Goal: Use online tool/utility: Utilize a website feature to perform a specific function

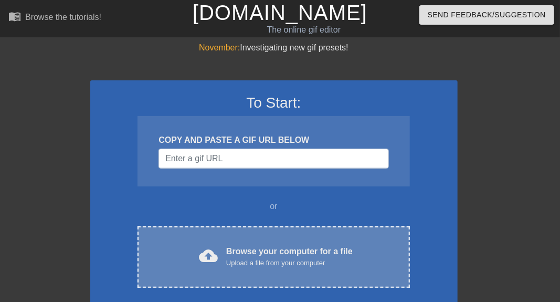
click at [253, 242] on div "cloud_upload Browse your computer for a file Upload a file from your computer C…" at bounding box center [274, 256] width 272 height 61
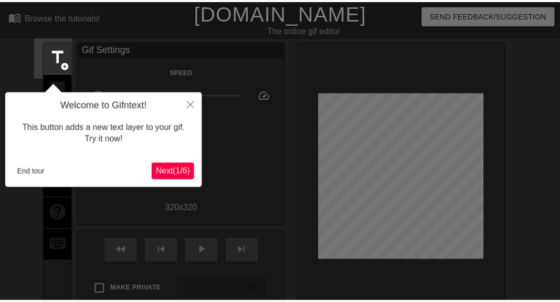
scroll to position [25, 0]
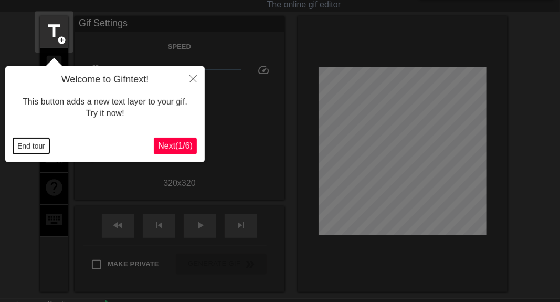
click at [39, 147] on button "End tour" at bounding box center [31, 146] width 36 height 16
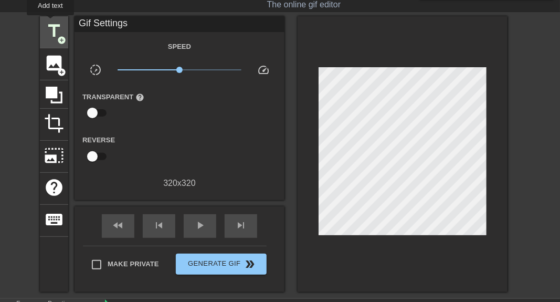
click at [49, 22] on span "title" at bounding box center [54, 31] width 20 height 20
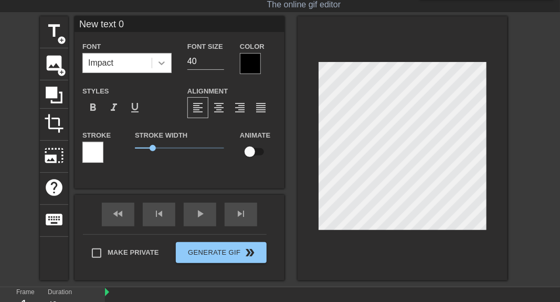
click at [161, 61] on icon at bounding box center [162, 63] width 11 height 11
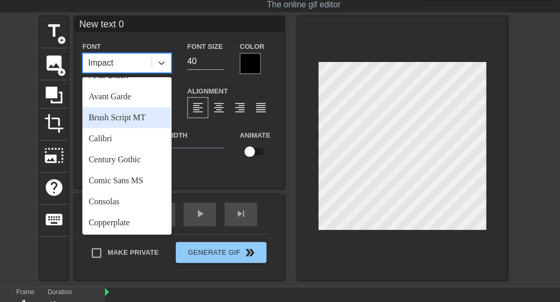
scroll to position [52, 0]
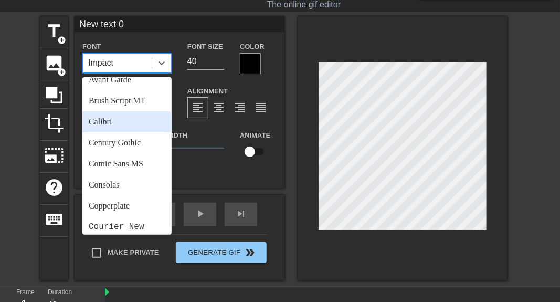
click at [105, 116] on div "Calibri" at bounding box center [126, 121] width 89 height 21
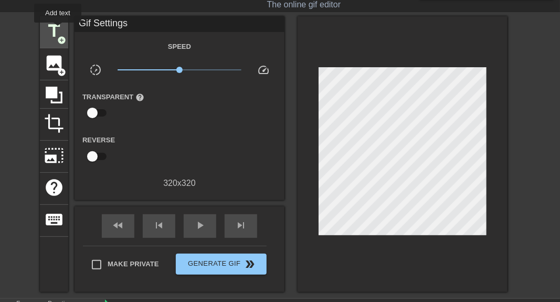
click at [58, 29] on span "title" at bounding box center [54, 31] width 20 height 20
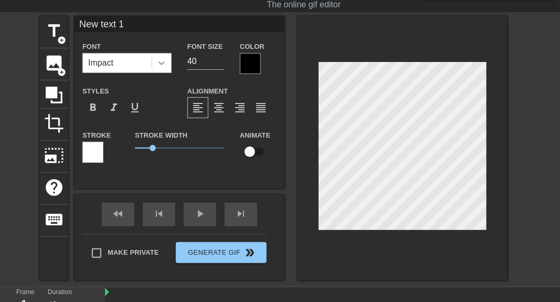
click at [161, 65] on icon at bounding box center [162, 63] width 11 height 11
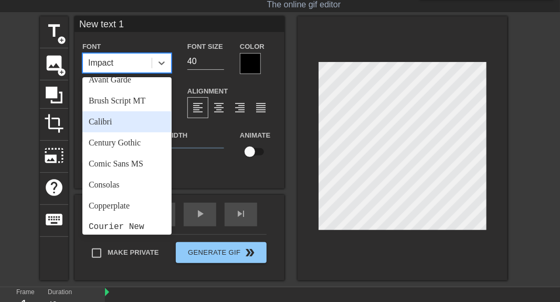
click at [107, 116] on div "Calibri" at bounding box center [126, 121] width 89 height 21
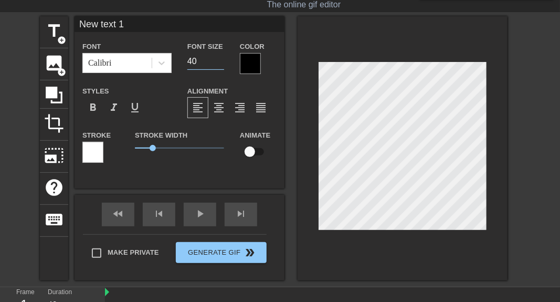
drag, startPoint x: 206, startPoint y: 64, endPoint x: 185, endPoint y: 66, distance: 21.6
click at [185, 66] on div "Font Size 40" at bounding box center [206, 57] width 53 height 34
type input "25"
click at [255, 65] on div at bounding box center [250, 63] width 21 height 21
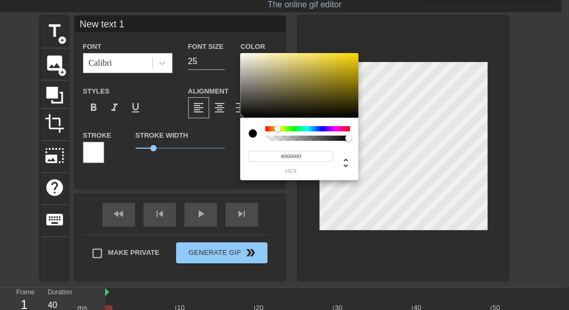
click at [278, 129] on div at bounding box center [307, 128] width 85 height 5
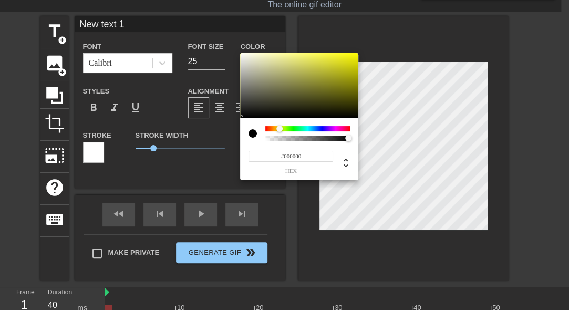
drag, startPoint x: 280, startPoint y: 128, endPoint x: 329, endPoint y: 95, distance: 58.3
click at [280, 127] on div at bounding box center [279, 129] width 6 height 6
click at [349, 56] on div at bounding box center [299, 85] width 118 height 65
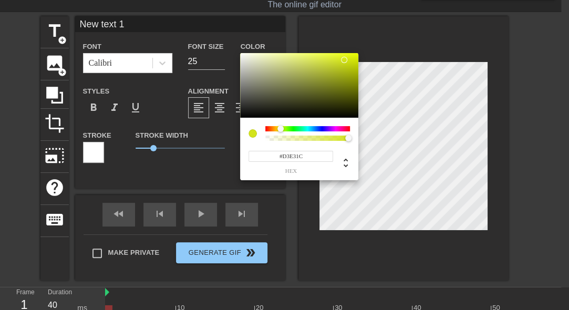
drag, startPoint x: 349, startPoint y: 57, endPoint x: 344, endPoint y: 60, distance: 6.1
click at [344, 60] on div at bounding box center [344, 60] width 6 height 6
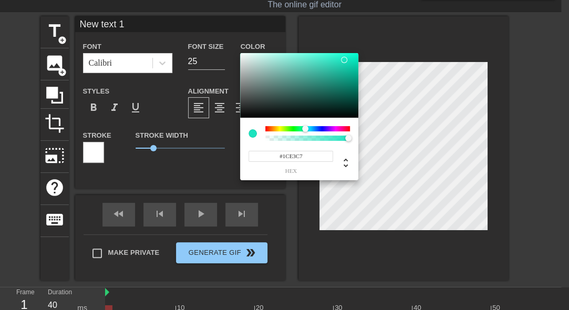
click at [306, 128] on div at bounding box center [307, 128] width 85 height 5
click at [345, 61] on div at bounding box center [345, 60] width 6 height 6
type input "#19DFC2"
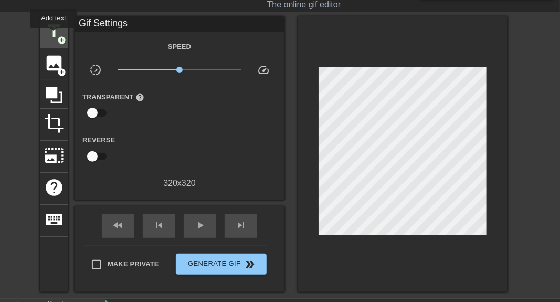
click at [54, 35] on span "title" at bounding box center [54, 31] width 20 height 20
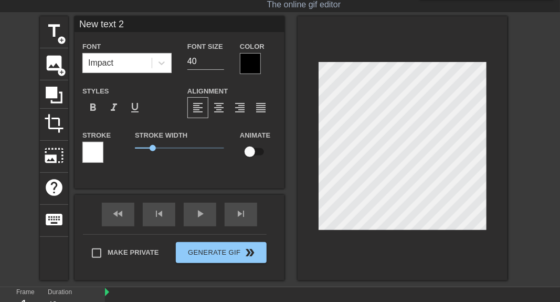
click at [248, 57] on div at bounding box center [250, 63] width 21 height 21
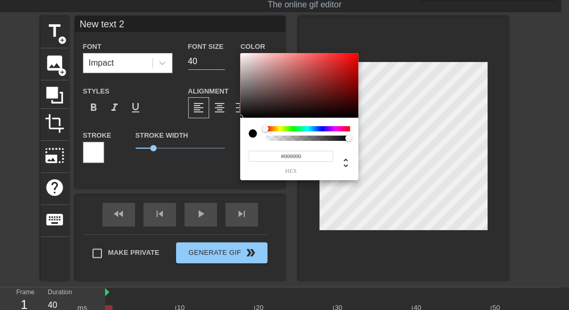
click at [280, 130] on div at bounding box center [307, 128] width 85 height 5
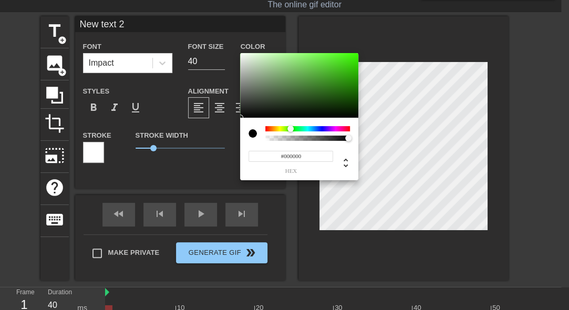
click at [290, 127] on div at bounding box center [307, 128] width 85 height 5
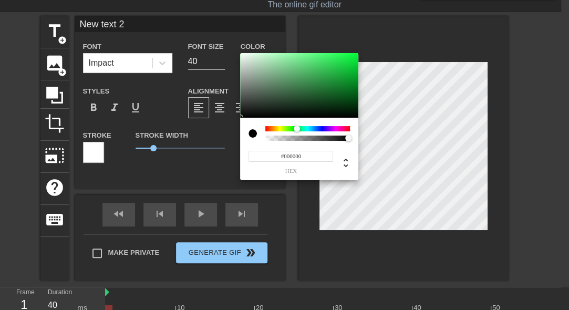
click at [297, 128] on div at bounding box center [307, 128] width 85 height 5
type input "#19D44A"
click at [345, 64] on div at bounding box center [299, 85] width 118 height 65
click at [345, 64] on div at bounding box center [344, 63] width 6 height 6
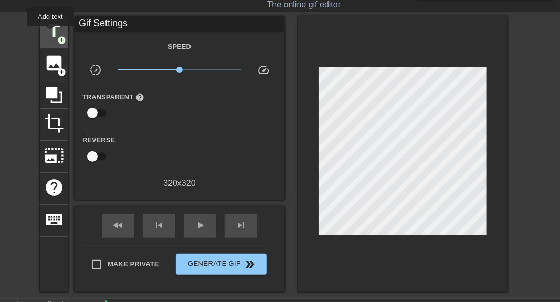
click at [52, 34] on span "title" at bounding box center [54, 31] width 20 height 20
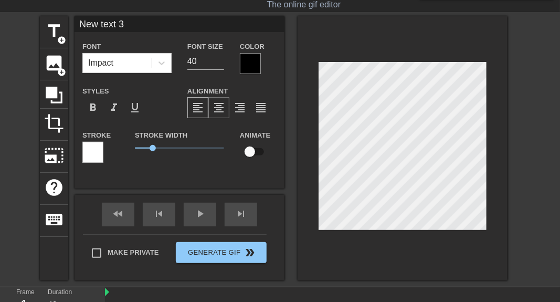
click at [216, 106] on span "format_align_center" at bounding box center [219, 107] width 13 height 13
paste textarea "Joy after withdrawals opened in [GEOGRAPHIC_DATA]"
type input "Joy after withdrawals opened in [GEOGRAPHIC_DATA]"
type textarea "Joy after withdrawals opened in [GEOGRAPHIC_DATA]"
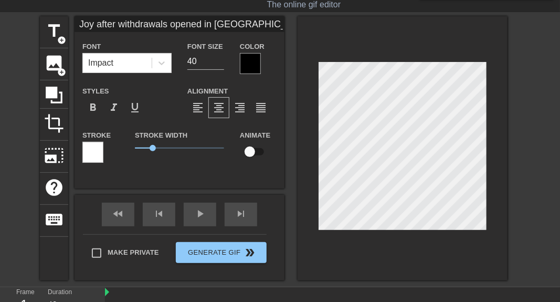
scroll to position [1, 8]
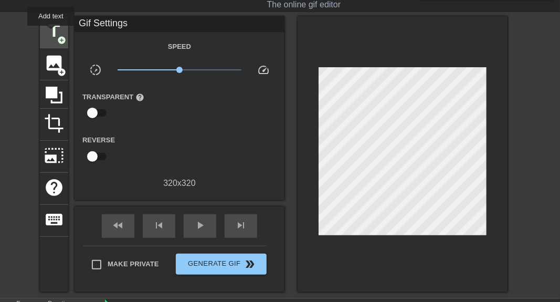
click at [52, 33] on span "title" at bounding box center [54, 31] width 20 height 20
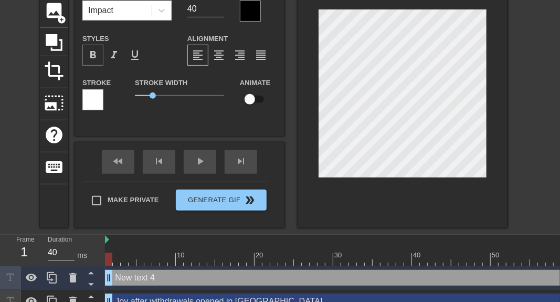
scroll to position [0, 0]
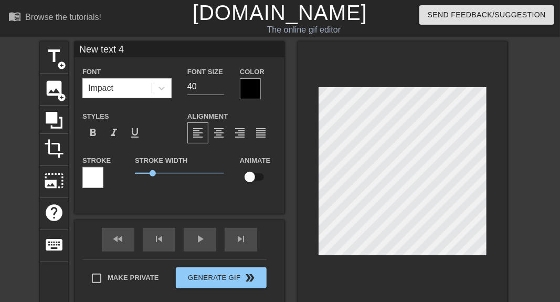
click at [138, 47] on input "New text 4" at bounding box center [180, 49] width 210 height 16
type input "N"
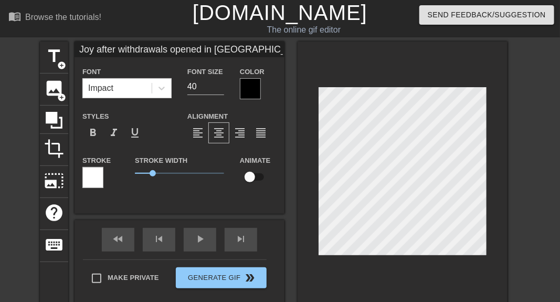
click at [287, 101] on div "title add_circle image add_circle crop photo_size_select_large help keyboard Jo…" at bounding box center [274, 173] width 468 height 264
click at [160, 90] on icon at bounding box center [162, 88] width 11 height 11
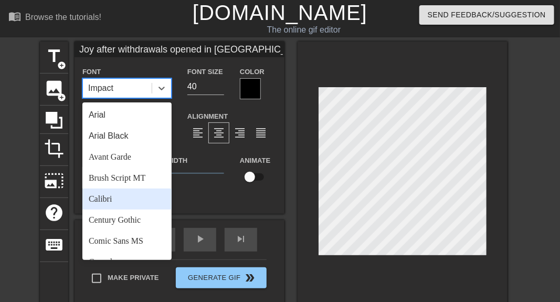
click at [110, 198] on div "Calibri" at bounding box center [126, 199] width 89 height 21
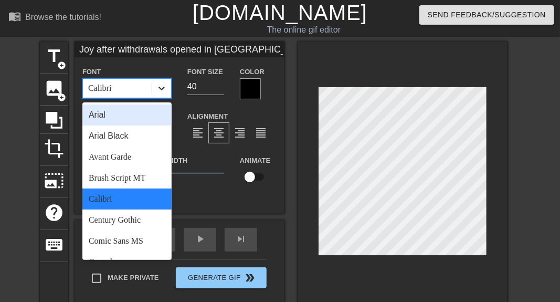
click at [164, 88] on icon at bounding box center [162, 89] width 6 height 4
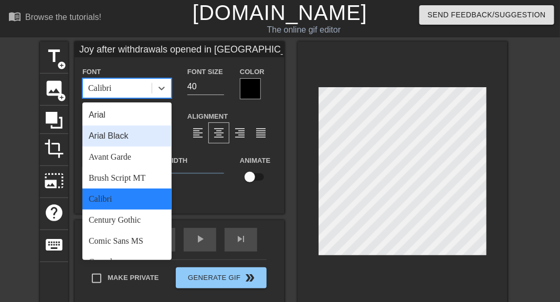
click at [117, 141] on div "Arial Black" at bounding box center [126, 136] width 89 height 21
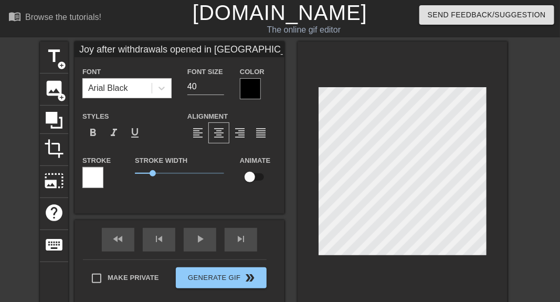
type input "New text 2"
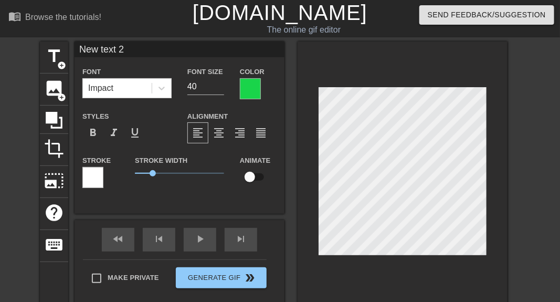
drag, startPoint x: 145, startPoint y: 50, endPoint x: 69, endPoint y: 54, distance: 76.8
click at [69, 54] on div "title add_circle image add_circle crop photo_size_select_large help keyboard Ne…" at bounding box center [274, 173] width 468 height 264
type input "New text 1"
type input "25"
click at [164, 48] on input "New text 1" at bounding box center [180, 49] width 210 height 16
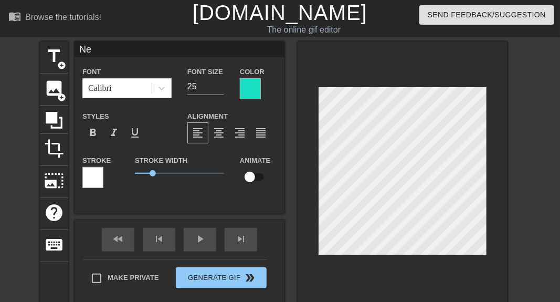
type input "N"
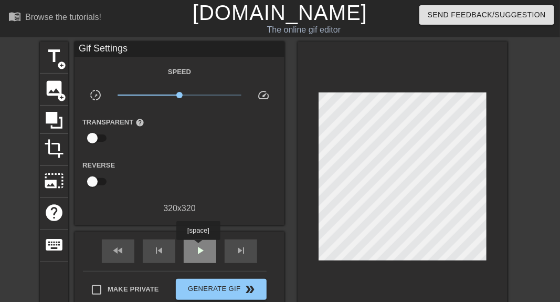
click at [197, 247] on span "play_arrow" at bounding box center [200, 250] width 13 height 13
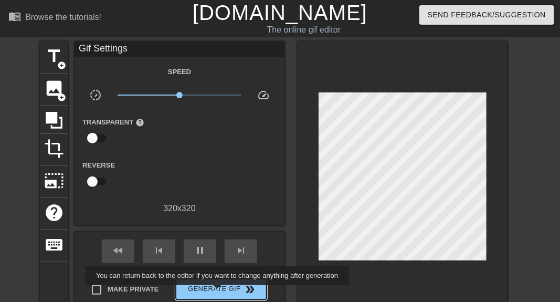
click at [218, 293] on span "Generate Gif double_arrow" at bounding box center [221, 289] width 82 height 13
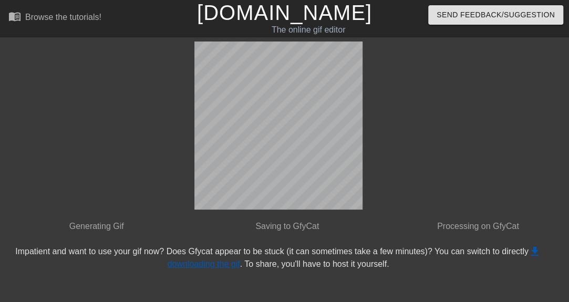
click at [228, 264] on link "get_app downloading the gif" at bounding box center [354, 258] width 373 height 22
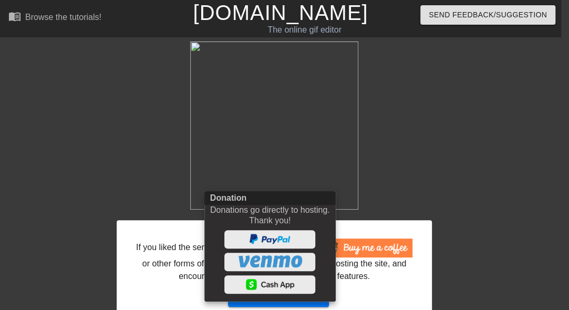
click at [388, 178] on div at bounding box center [284, 155] width 569 height 310
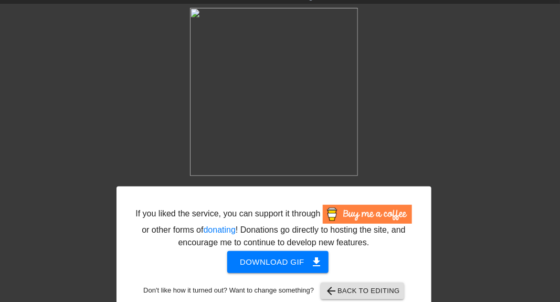
scroll to position [52, 0]
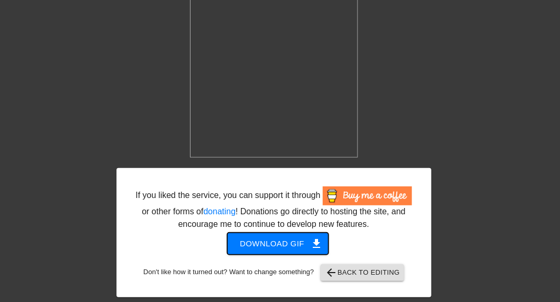
click at [278, 241] on span "Download gif get_app" at bounding box center [278, 244] width 76 height 14
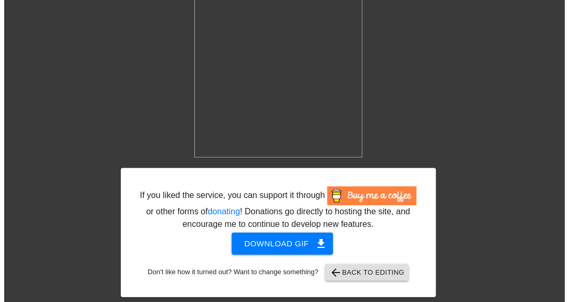
scroll to position [0, 0]
